Goal: Communication & Community: Ask a question

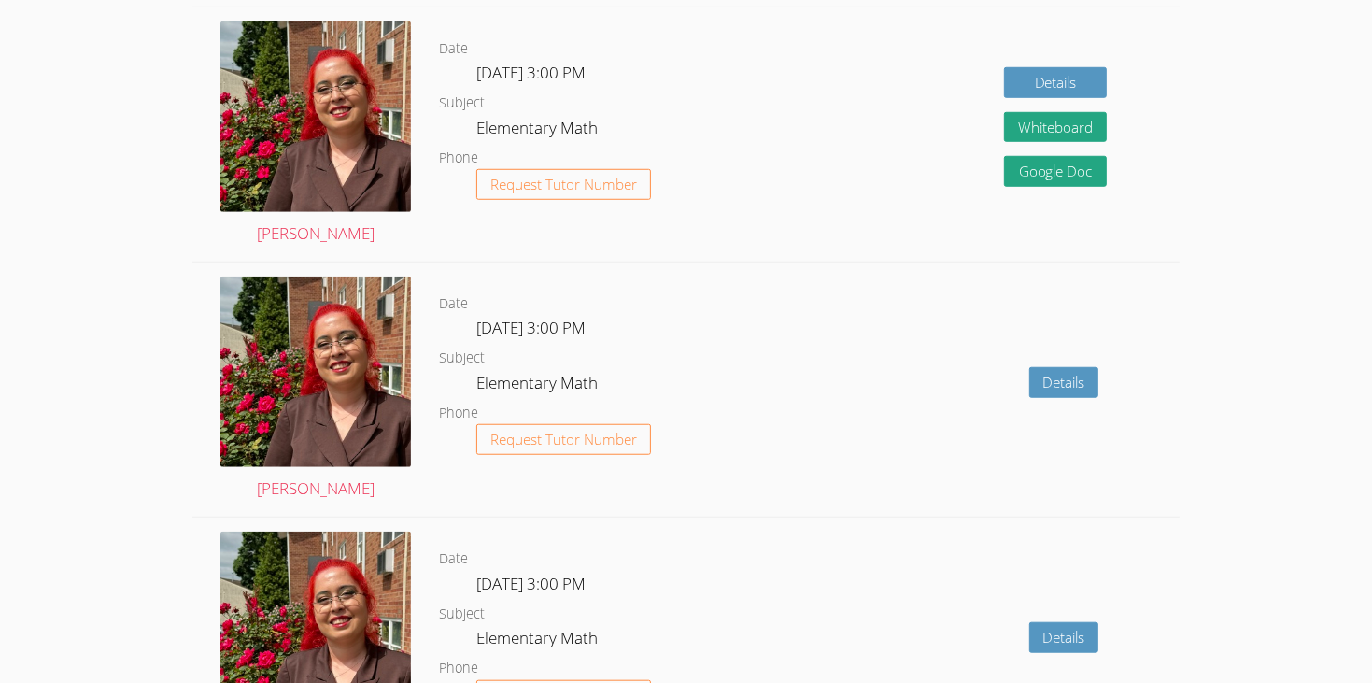
scroll to position [1086, 0]
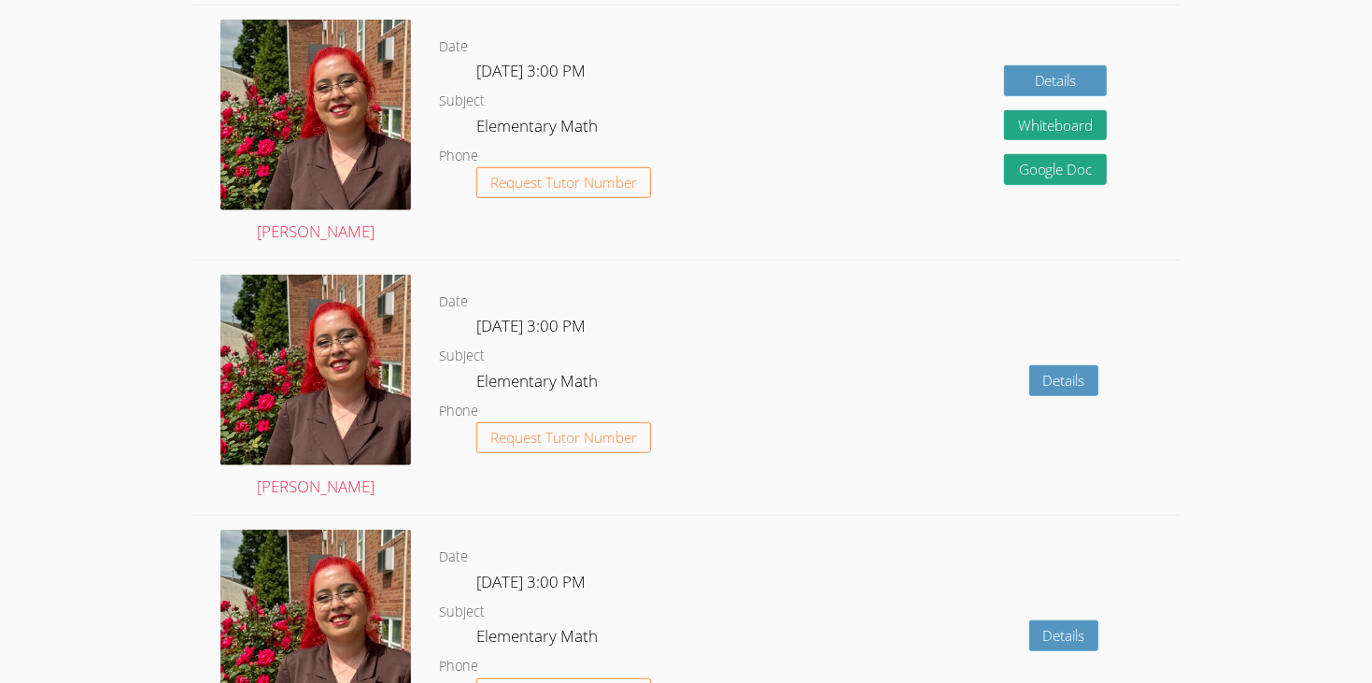
click at [874, 335] on div "Details" at bounding box center [982, 388] width 395 height 254
click at [1034, 365] on link "Details" at bounding box center [1064, 380] width 70 height 31
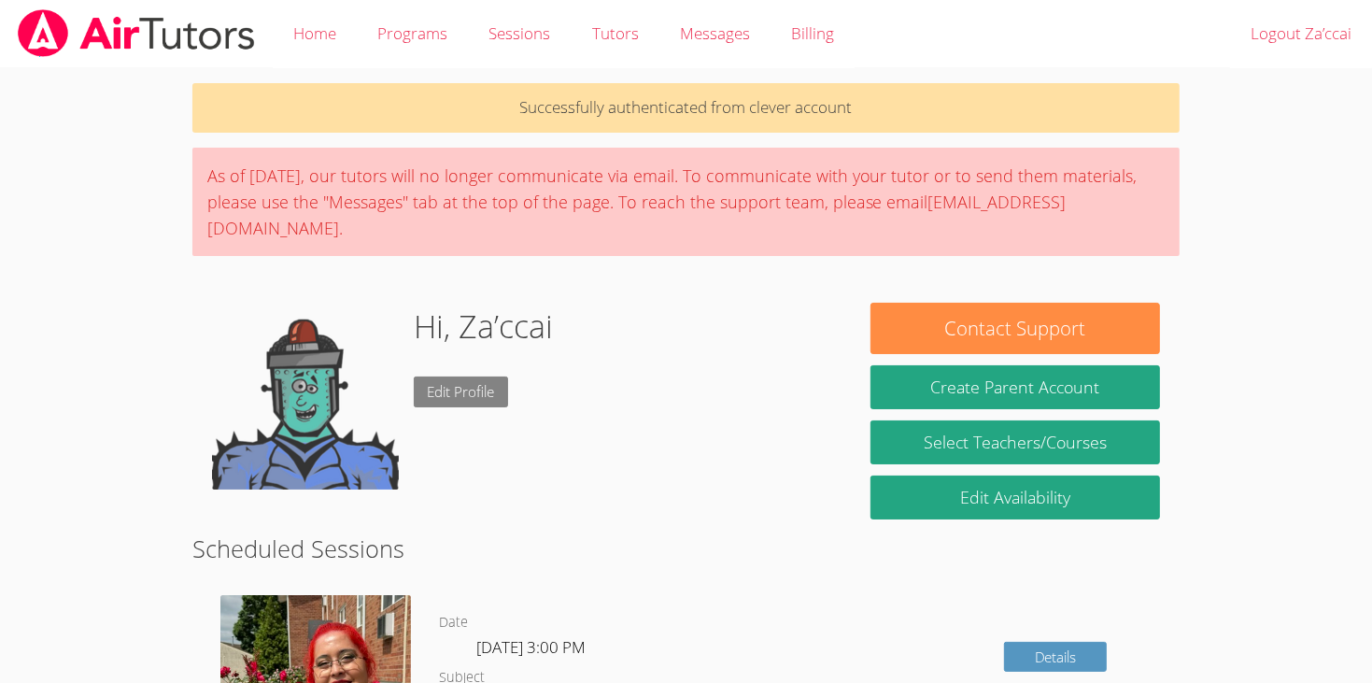
click at [446, 376] on link "Edit Profile" at bounding box center [461, 391] width 95 height 31
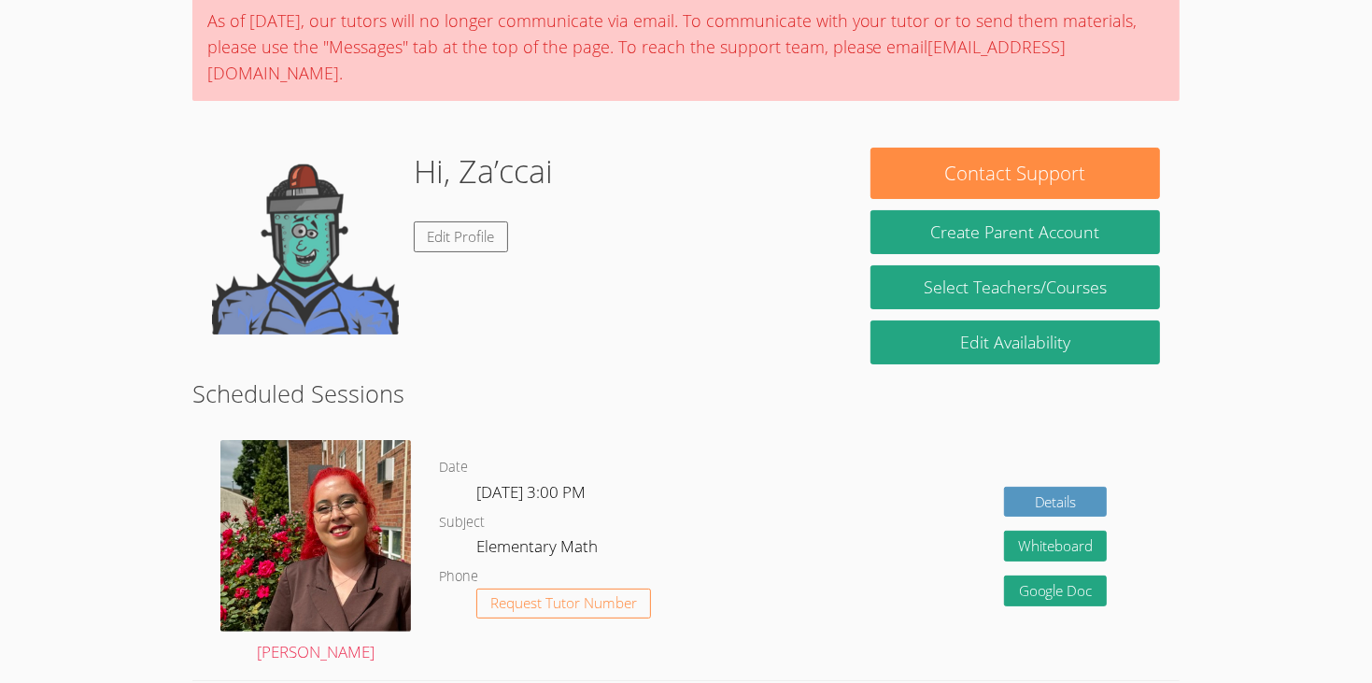
scroll to position [153, 0]
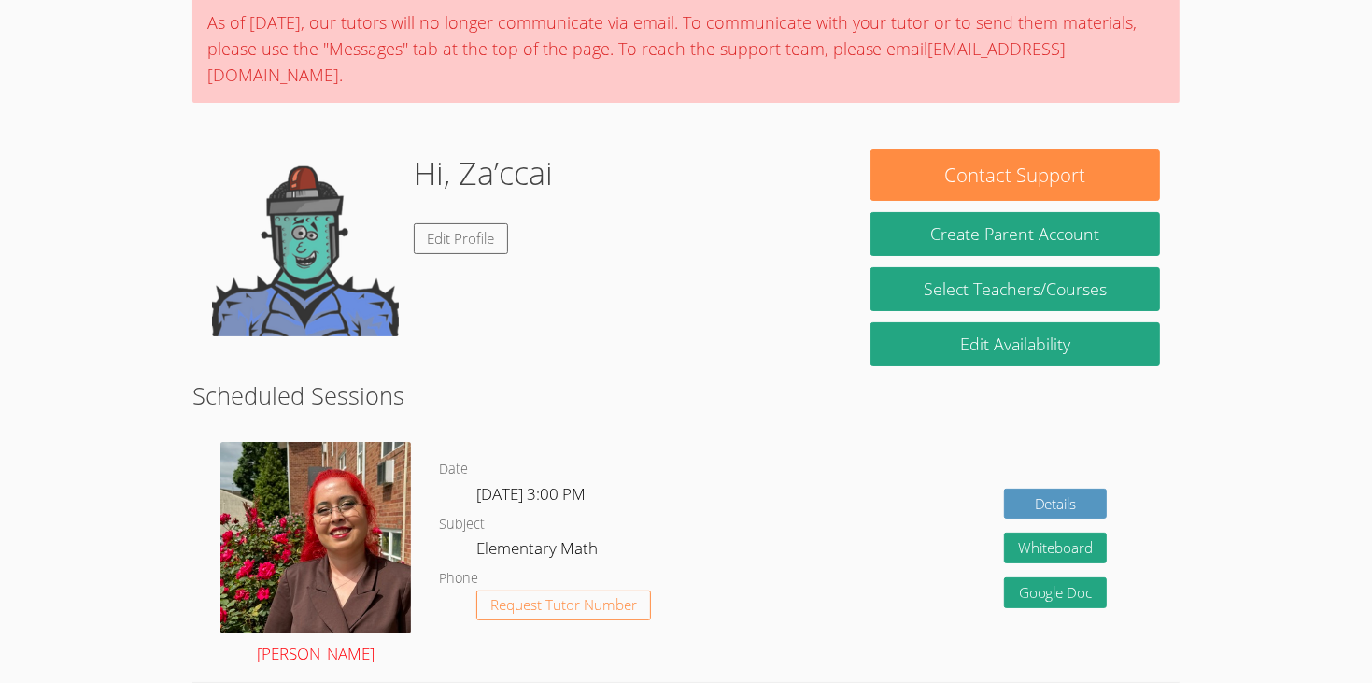
click at [347, 518] on img at bounding box center [315, 537] width 191 height 191
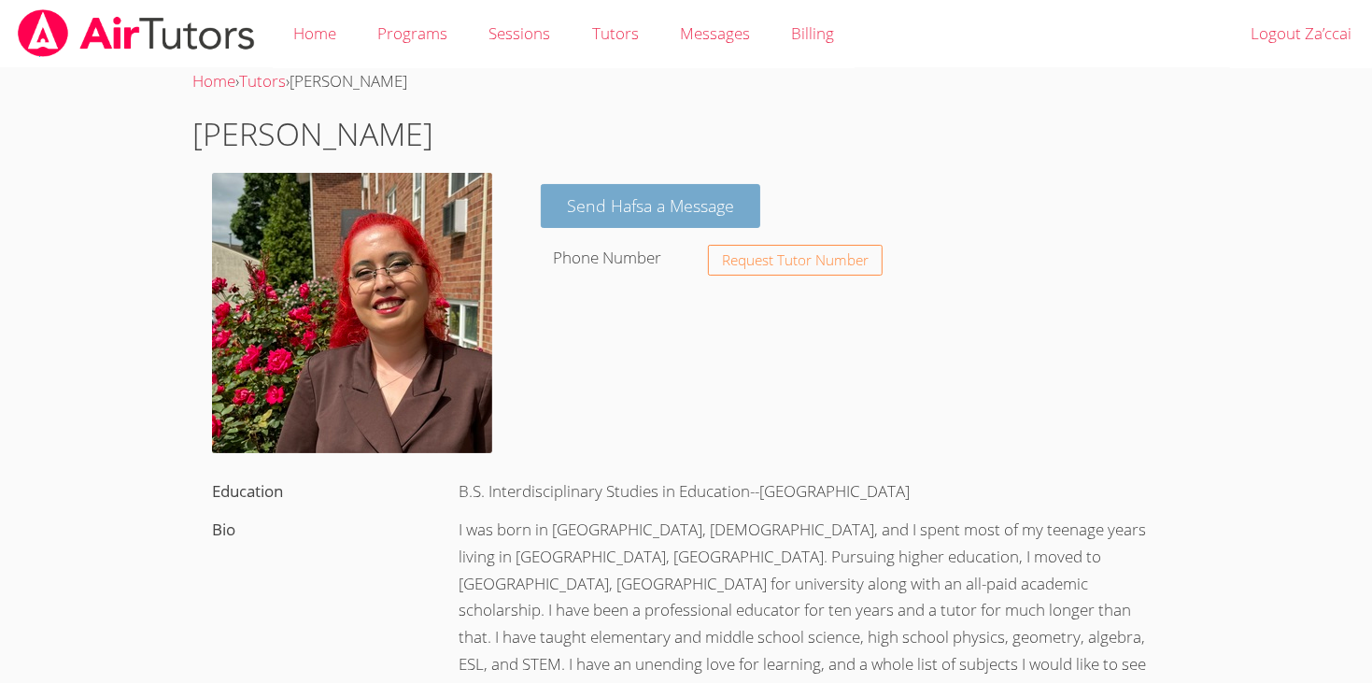
click at [725, 216] on link "Send Hafsa a Message" at bounding box center [650, 206] width 219 height 44
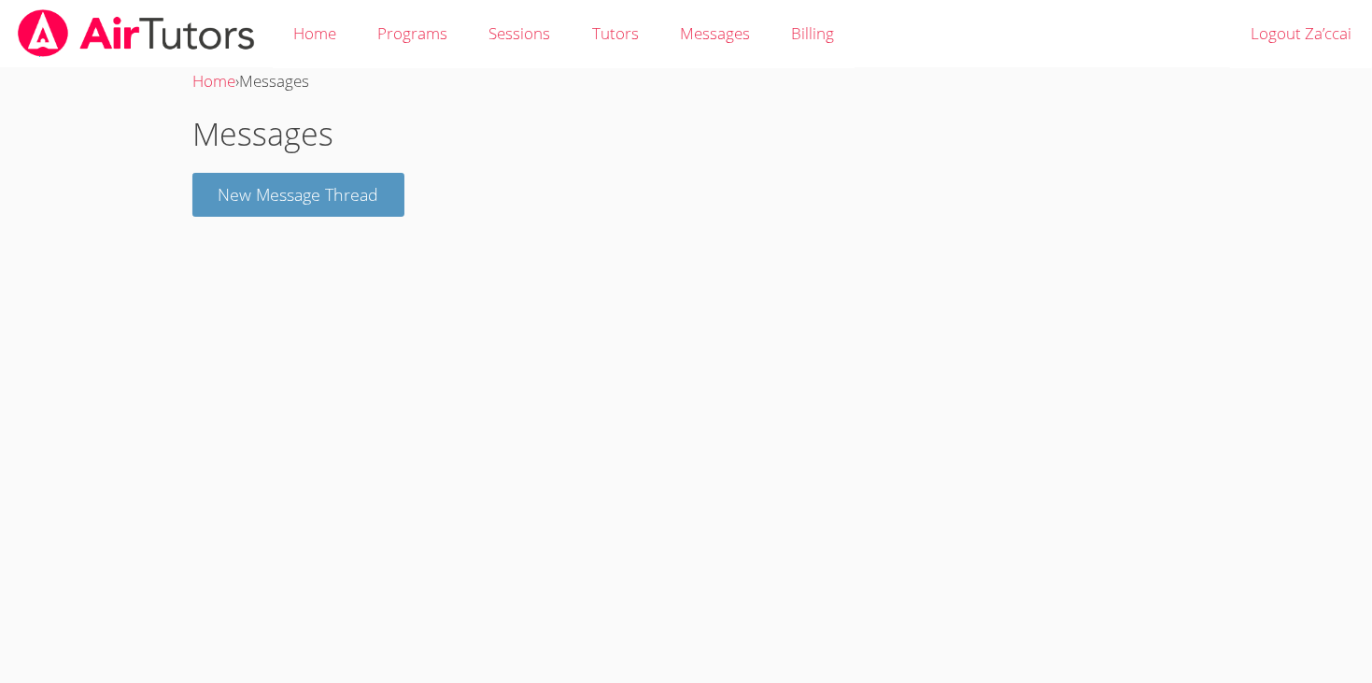
click at [421, 188] on div "Messages New Message Thread" at bounding box center [686, 163] width 988 height 106
click at [367, 188] on button "New Message Thread" at bounding box center [298, 195] width 213 height 44
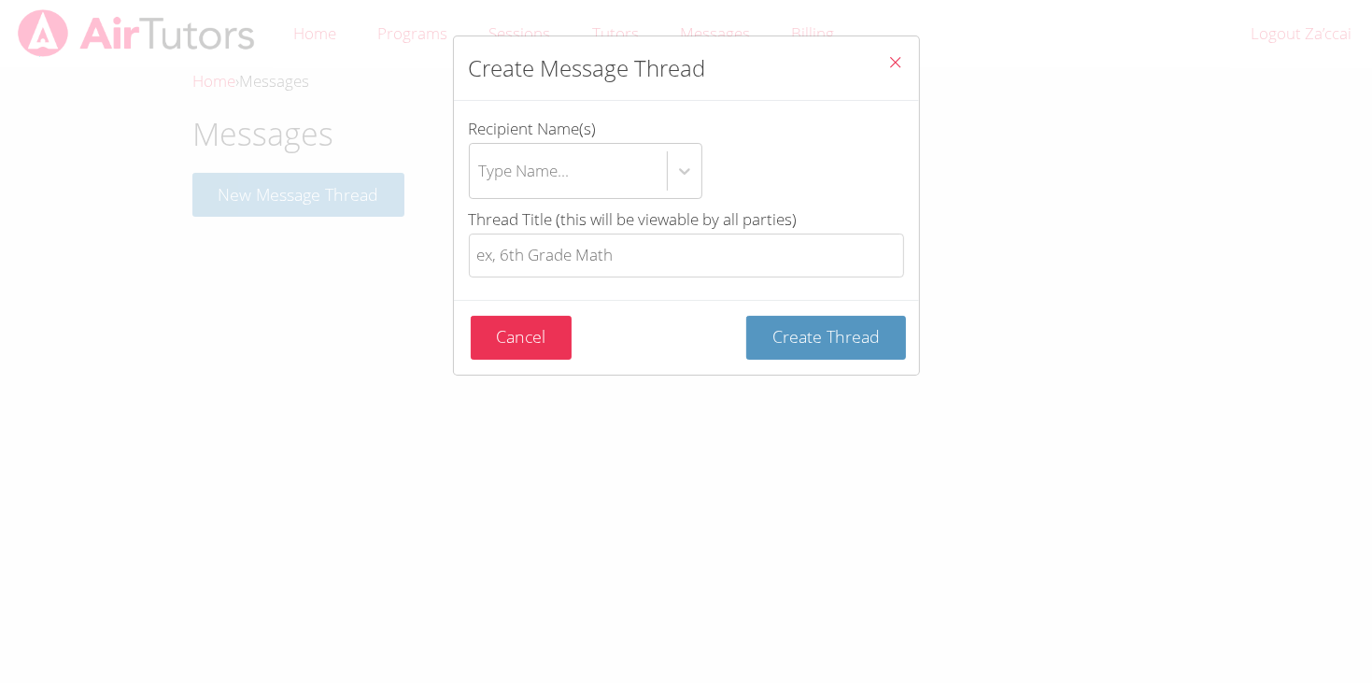
click at [586, 136] on span "Recipient Name(s)" at bounding box center [533, 128] width 128 height 21
click at [481, 149] on input "Recipient Name(s) Type Name..." at bounding box center [480, 170] width 2 height 43
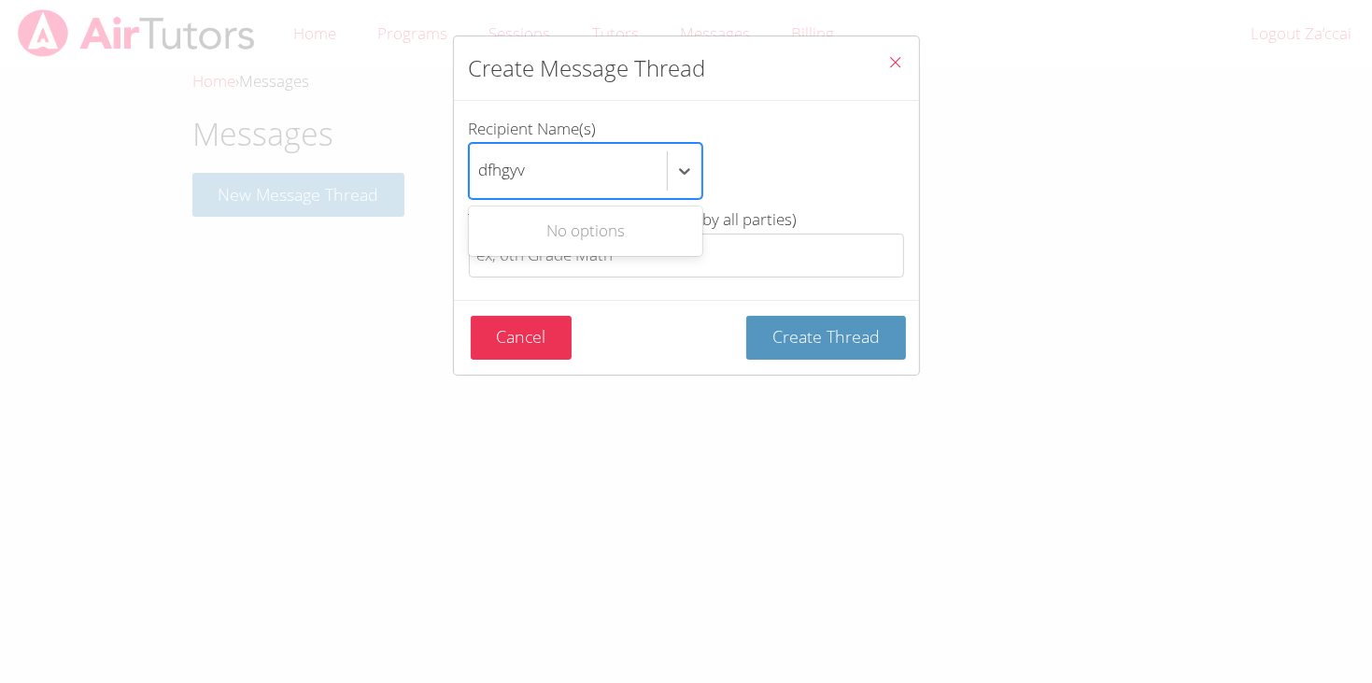
click at [517, 232] on div "No options" at bounding box center [585, 231] width 233 height 42
type input "dfhgyv"
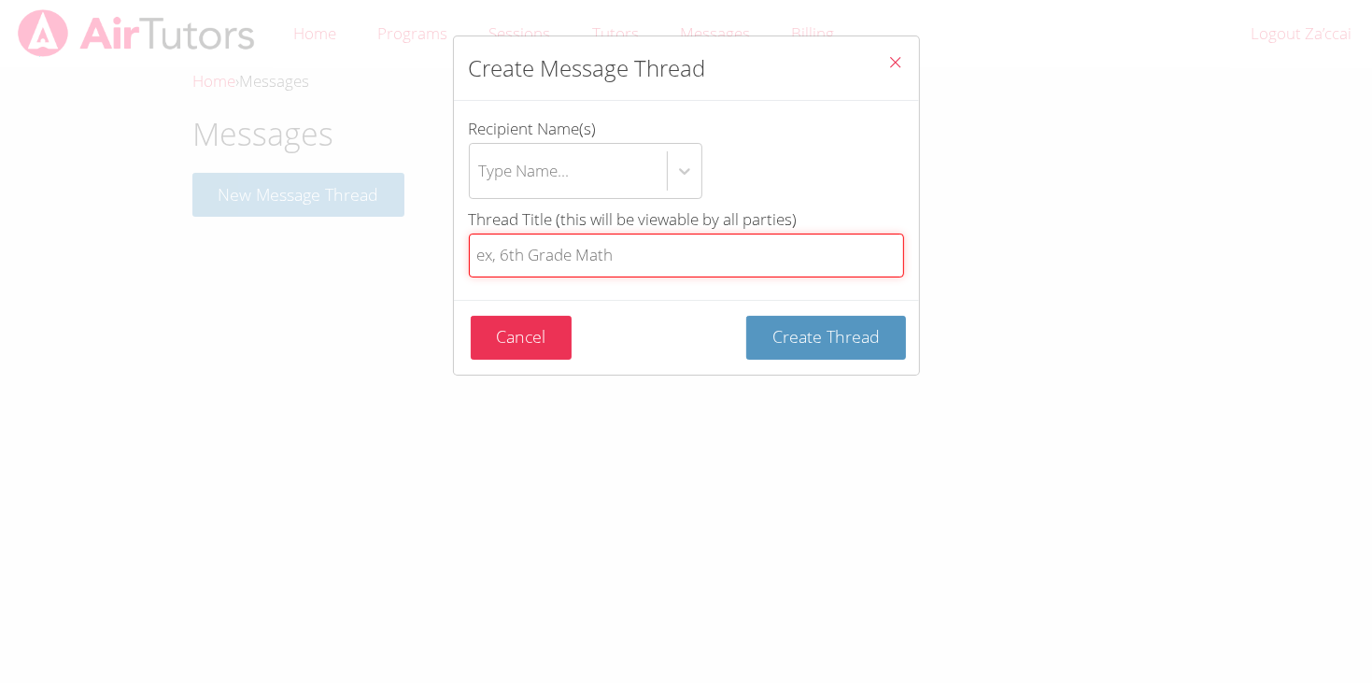
click at [529, 267] on input "Thread Title (this will be viewable by all parties)" at bounding box center [686, 255] width 435 height 44
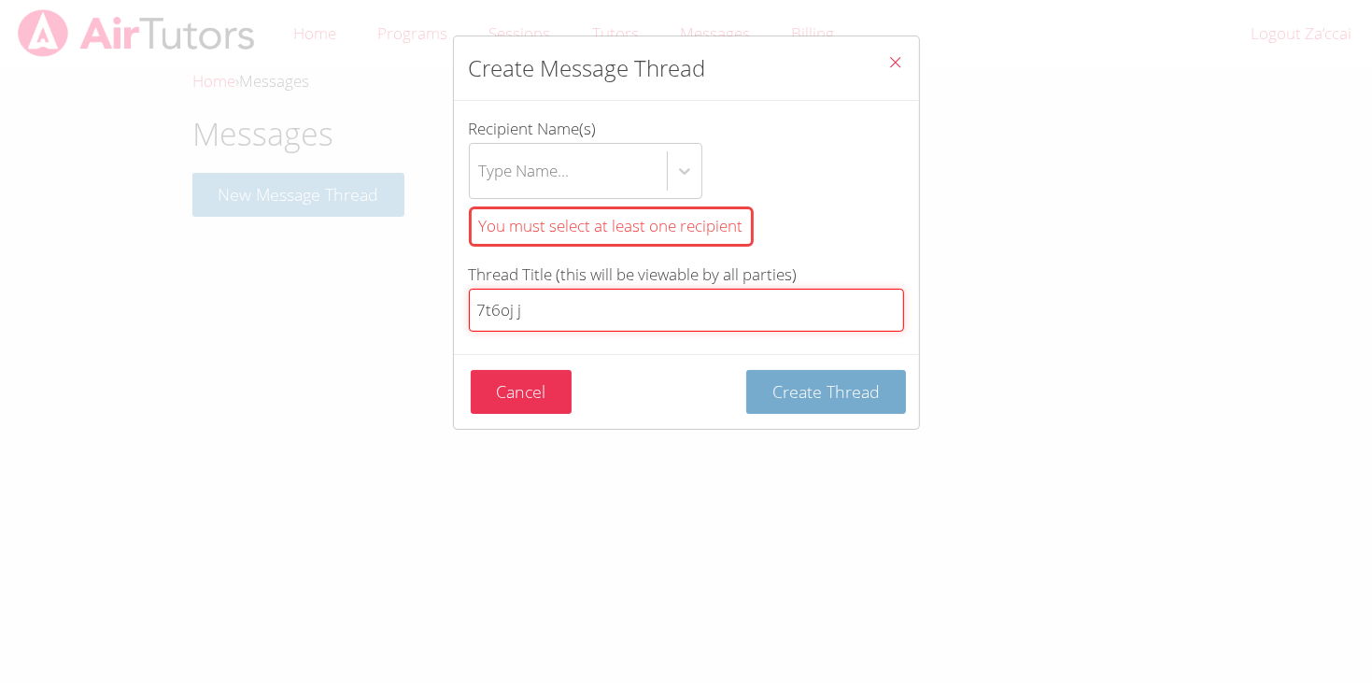
type input "7t6oj j"
click at [888, 387] on button "Create Thread" at bounding box center [826, 392] width 160 height 44
click at [66, 519] on div "Create Message Thread Recipient Name(s) Type Name... You must select at least o…" at bounding box center [686, 341] width 1372 height 683
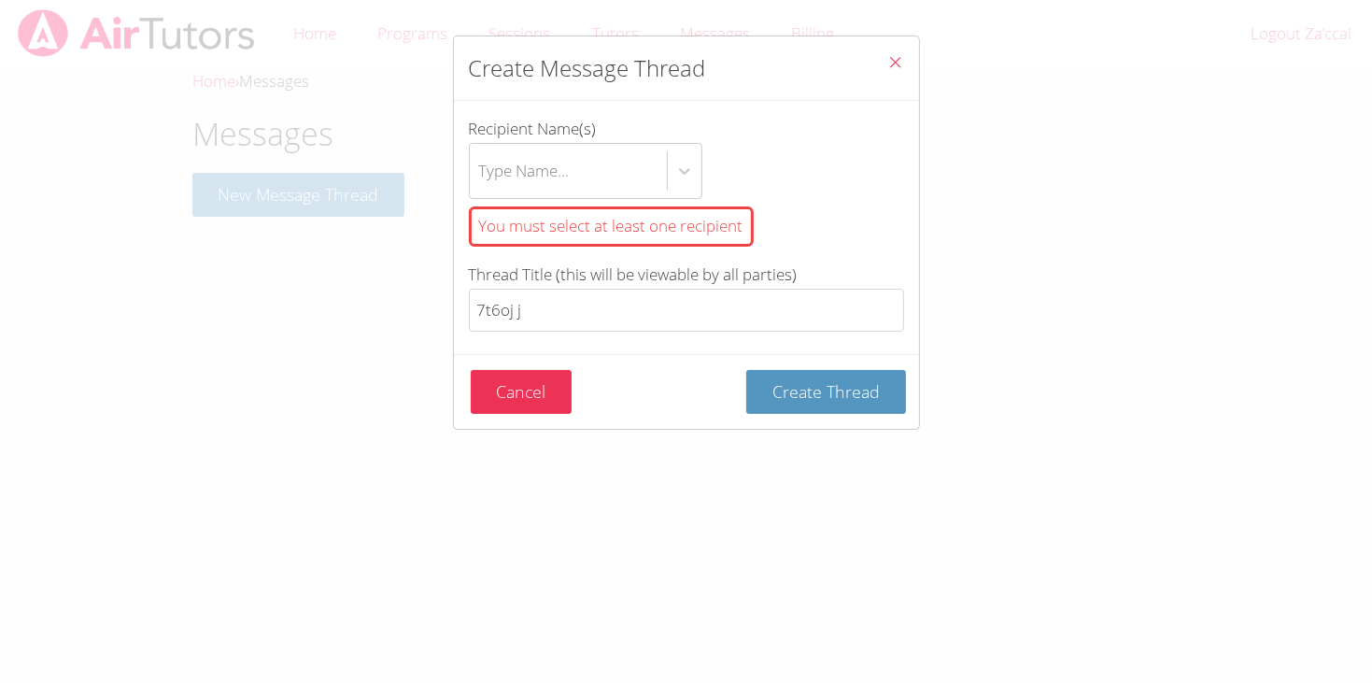
click at [894, 69] on icon "Close" at bounding box center [896, 62] width 16 height 16
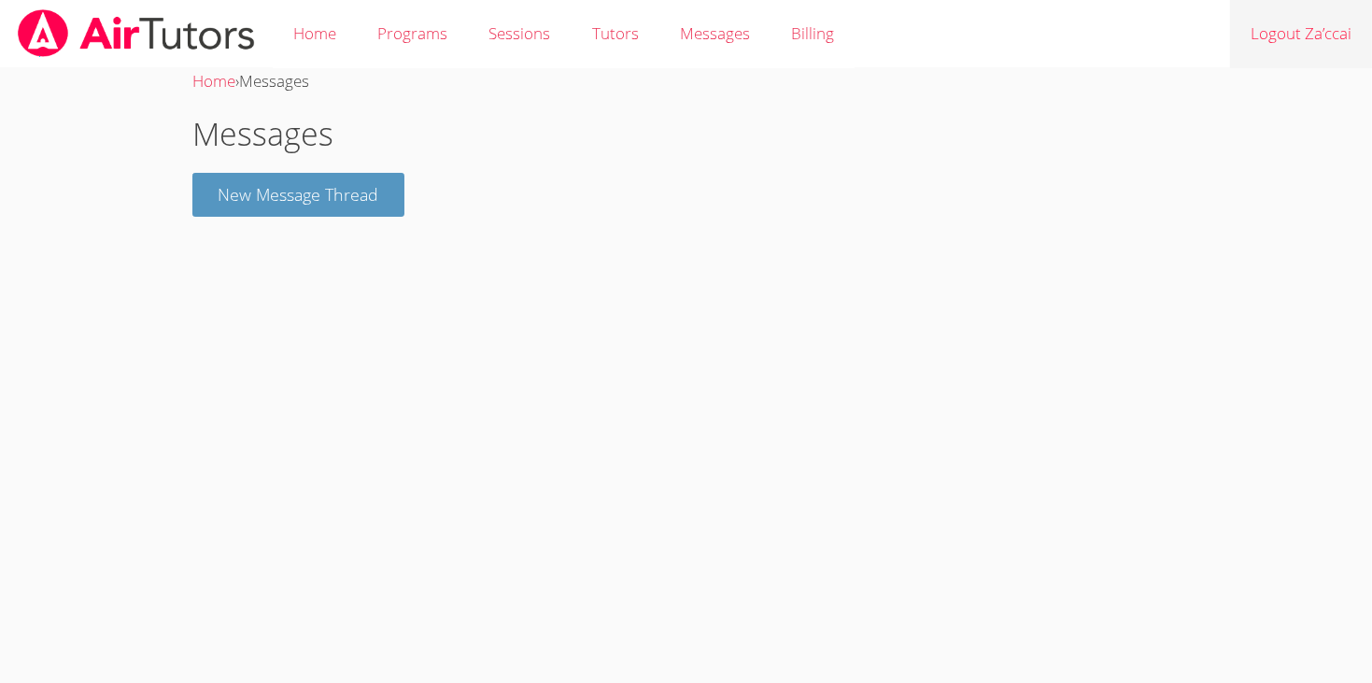
click at [1305, 39] on link "Logout Za’ccai" at bounding box center [1301, 34] width 142 height 68
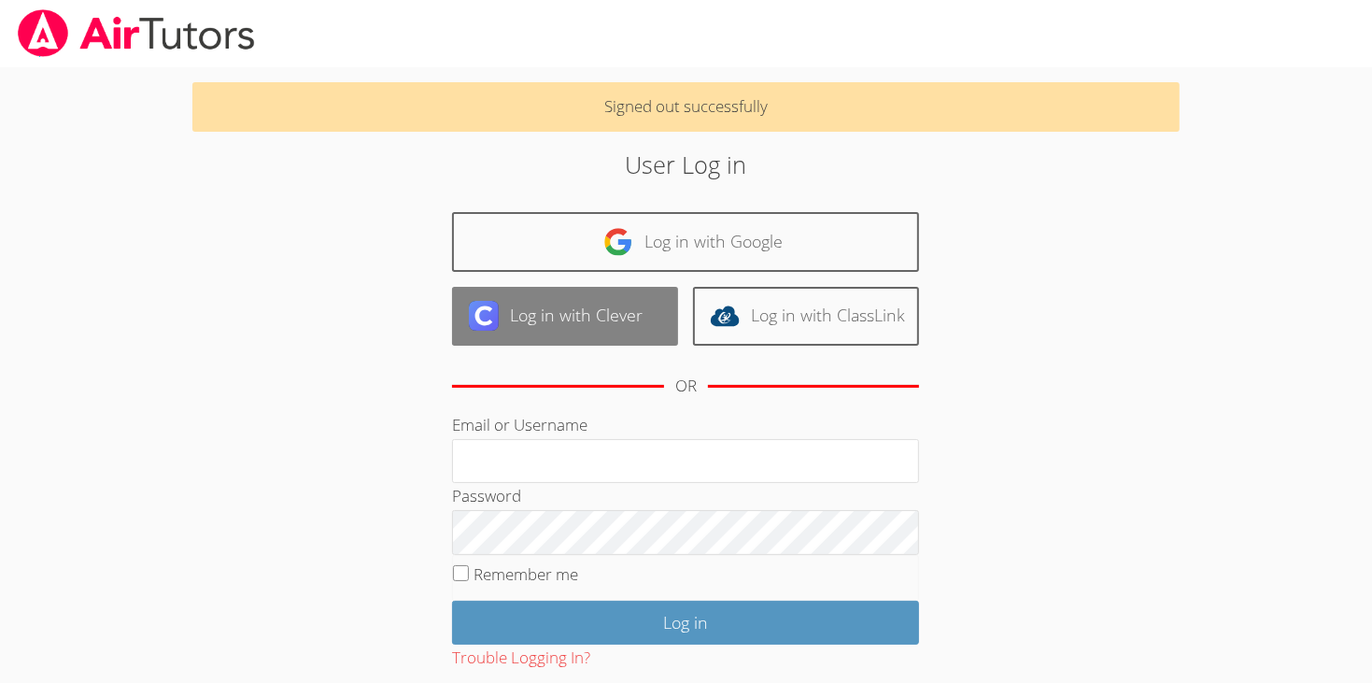
click at [563, 306] on link "Log in with Clever" at bounding box center [565, 316] width 226 height 59
